Goal: Information Seeking & Learning: Learn about a topic

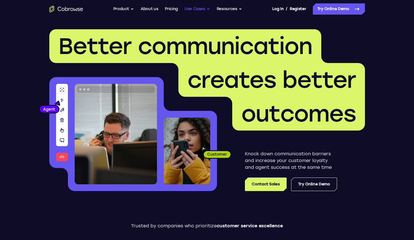
click at [199, 11] on button "Use Cases" at bounding box center [196, 8] width 25 height 11
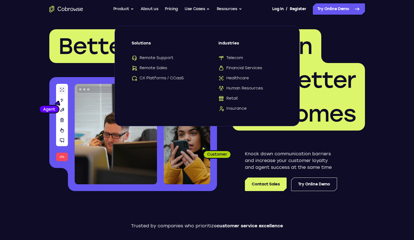
click at [158, 54] on div "Solutions Remote Support Remote Sales CX Platforms / CCaaS" at bounding box center [164, 61] width 64 height 41
click at [157, 56] on span "Remote Support" at bounding box center [153, 58] width 42 height 6
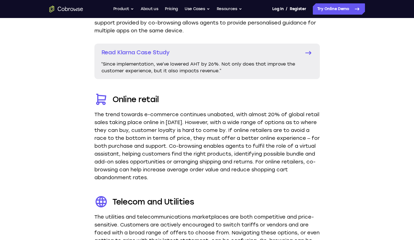
scroll to position [1081, 0]
